Goal: Contribute content: Share content

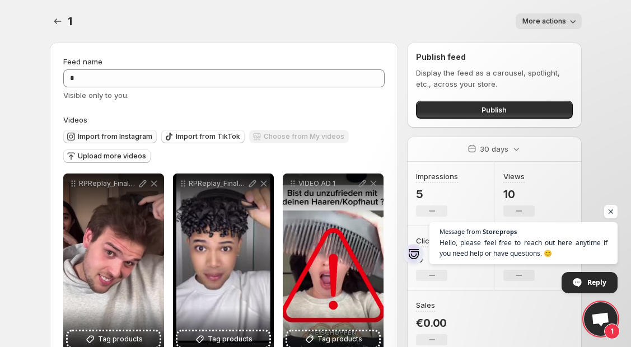
click at [133, 140] on span "Import from Instagram" at bounding box center [115, 136] width 74 height 9
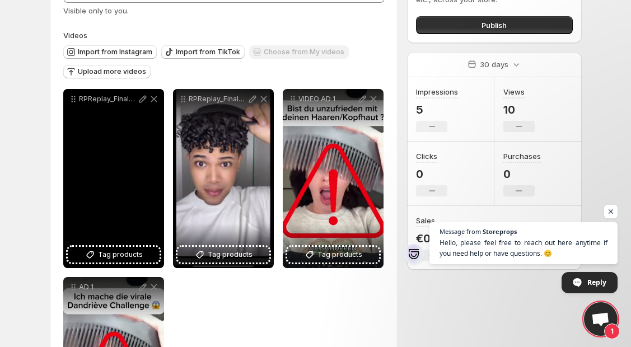
scroll to position [86, 0]
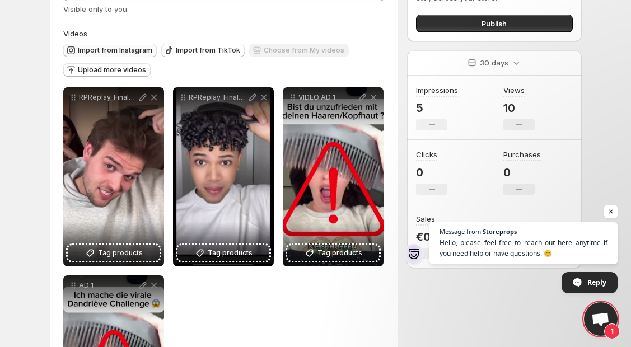
click at [87, 47] on span "Import from Instagram" at bounding box center [115, 50] width 74 height 9
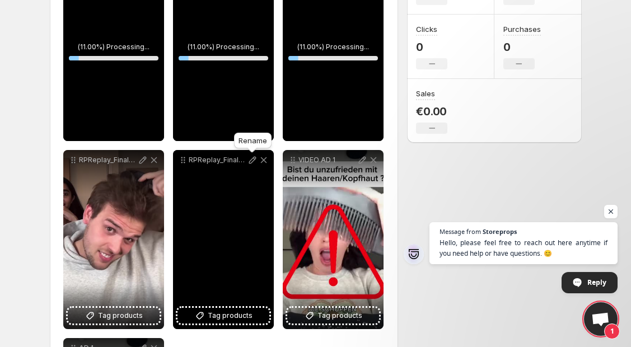
scroll to position [214, 0]
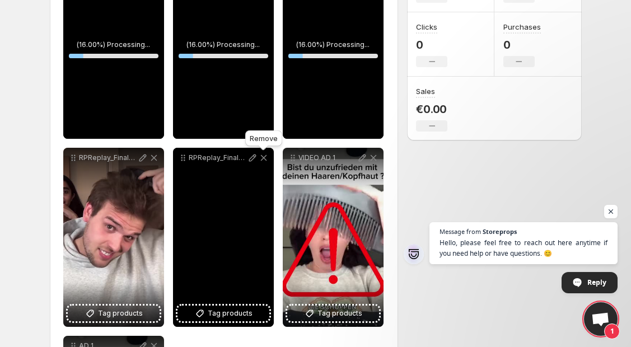
click at [265, 158] on icon at bounding box center [263, 157] width 11 height 11
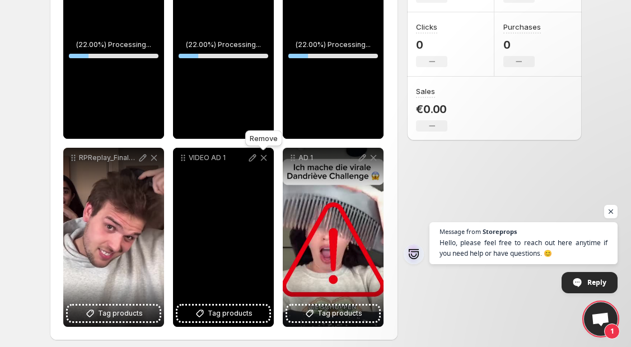
click at [264, 161] on icon at bounding box center [263, 157] width 11 height 11
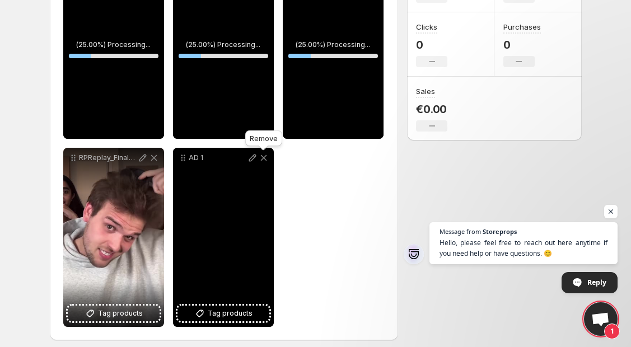
click at [264, 160] on icon at bounding box center [263, 157] width 11 height 11
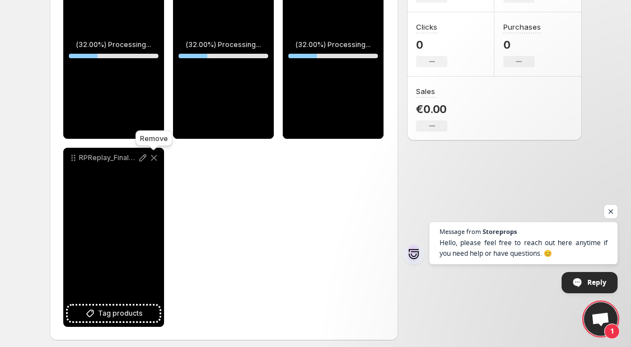
click at [153, 160] on icon at bounding box center [153, 157] width 11 height 11
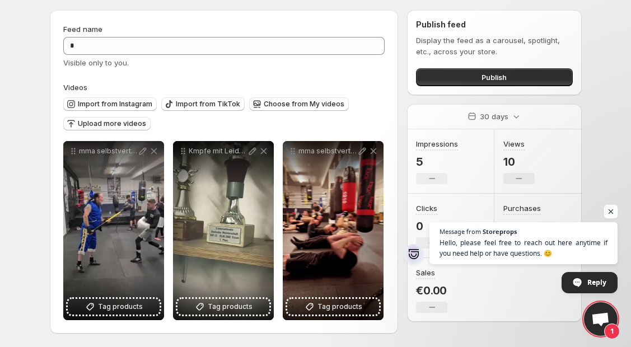
click at [614, 211] on span "Open chat" at bounding box center [611, 212] width 14 height 14
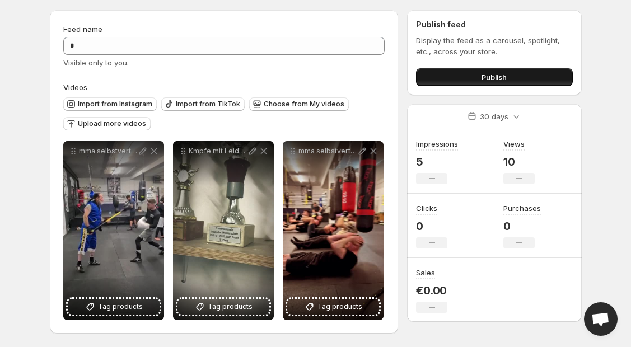
click at [531, 77] on button "Publish" at bounding box center [494, 77] width 156 height 18
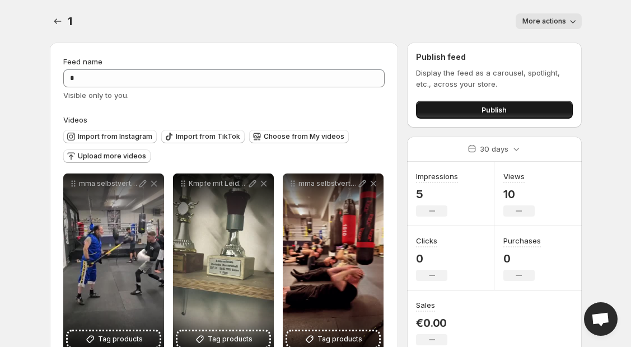
click at [486, 107] on span "Publish" at bounding box center [493, 109] width 25 height 11
